Goal: Task Accomplishment & Management: Complete application form

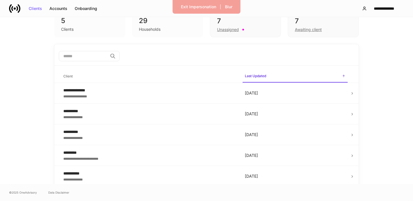
scroll to position [33, 0]
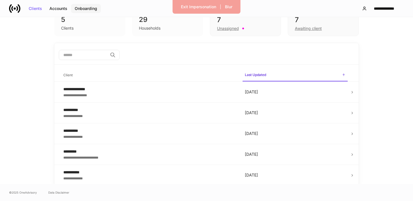
click at [87, 8] on div "Onboarding" at bounding box center [86, 9] width 22 height 4
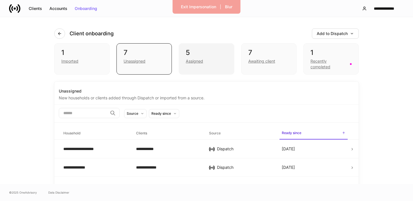
click at [197, 60] on div "Assigned" at bounding box center [194, 61] width 17 height 6
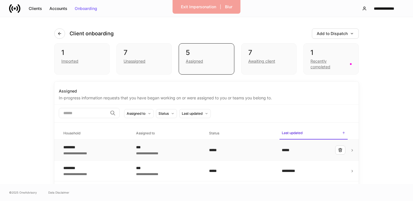
click at [197, 147] on div "***" at bounding box center [168, 147] width 64 height 6
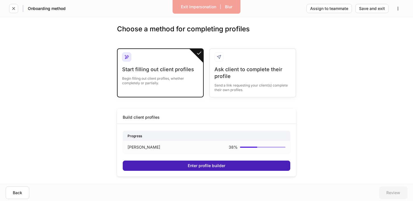
click at [198, 165] on div "Enter profile builder" at bounding box center [207, 165] width 38 height 4
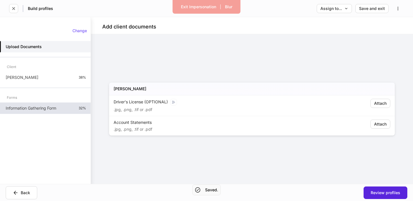
click at [52, 104] on div "Information Gathering Form 32%" at bounding box center [45, 107] width 91 height 11
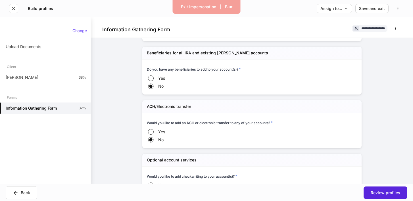
scroll to position [137, 0]
